Goal: Task Accomplishment & Management: Complete application form

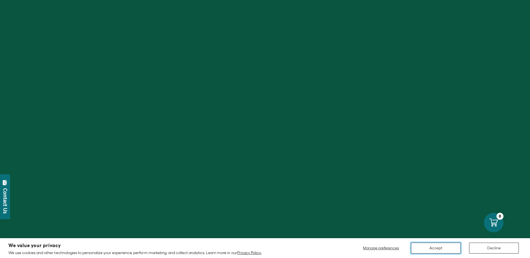
click at [449, 248] on button "Accept" at bounding box center [436, 248] width 50 height 11
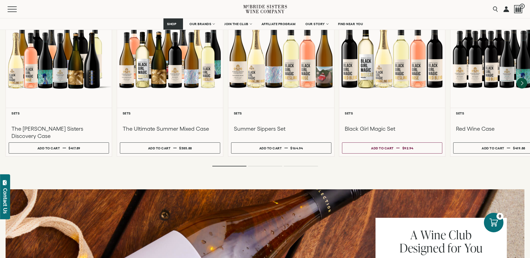
scroll to position [475, 0]
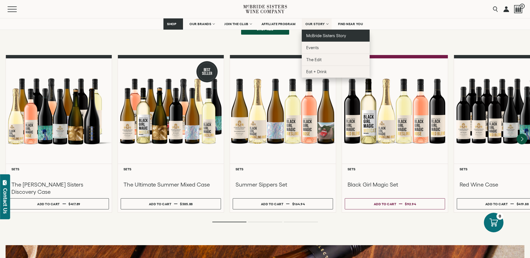
click at [320, 33] on link "McBride Sisters Story" at bounding box center [336, 36] width 68 height 12
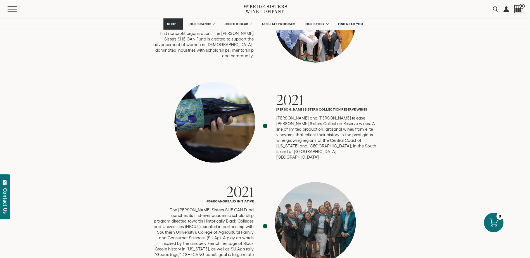
scroll to position [1509, 0]
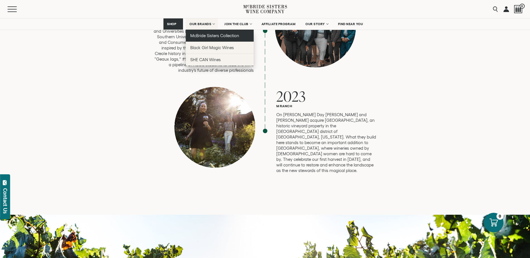
click at [200, 35] on span "McBride Sisters Collection" at bounding box center [214, 35] width 49 height 5
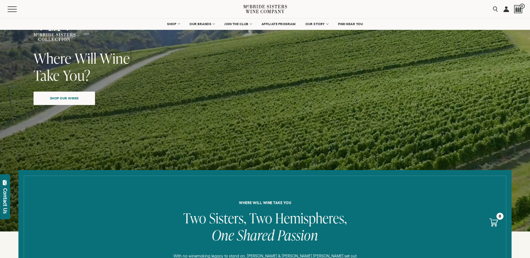
scroll to position [140, 0]
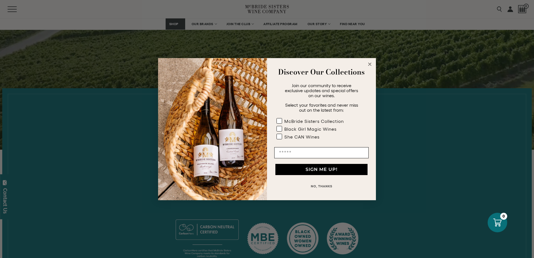
click at [371, 63] on circle "Close dialog" at bounding box center [370, 64] width 6 height 6
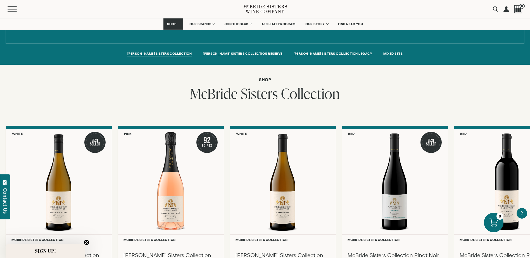
scroll to position [447, 0]
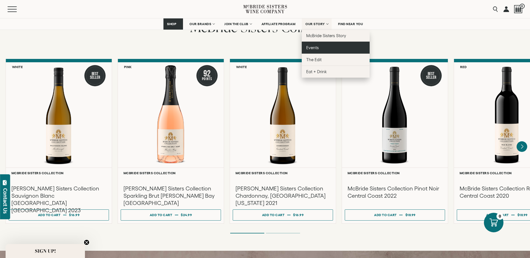
click at [311, 48] on span "Events" at bounding box center [312, 47] width 13 height 5
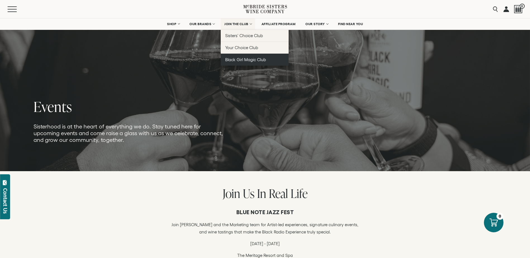
click at [248, 57] on link "Black Girl Magic Club" at bounding box center [255, 60] width 68 height 12
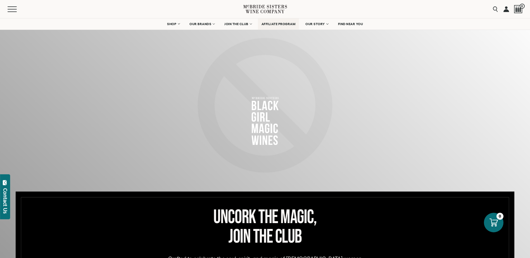
click at [278, 27] on link "AFFILIATE PROGRAM" at bounding box center [278, 23] width 41 height 11
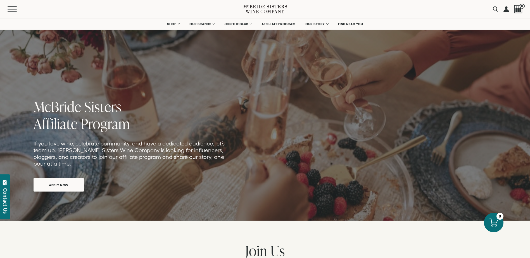
click at [71, 187] on span "APPLY NOW" at bounding box center [58, 185] width 39 height 11
